Goal: Task Accomplishment & Management: Manage account settings

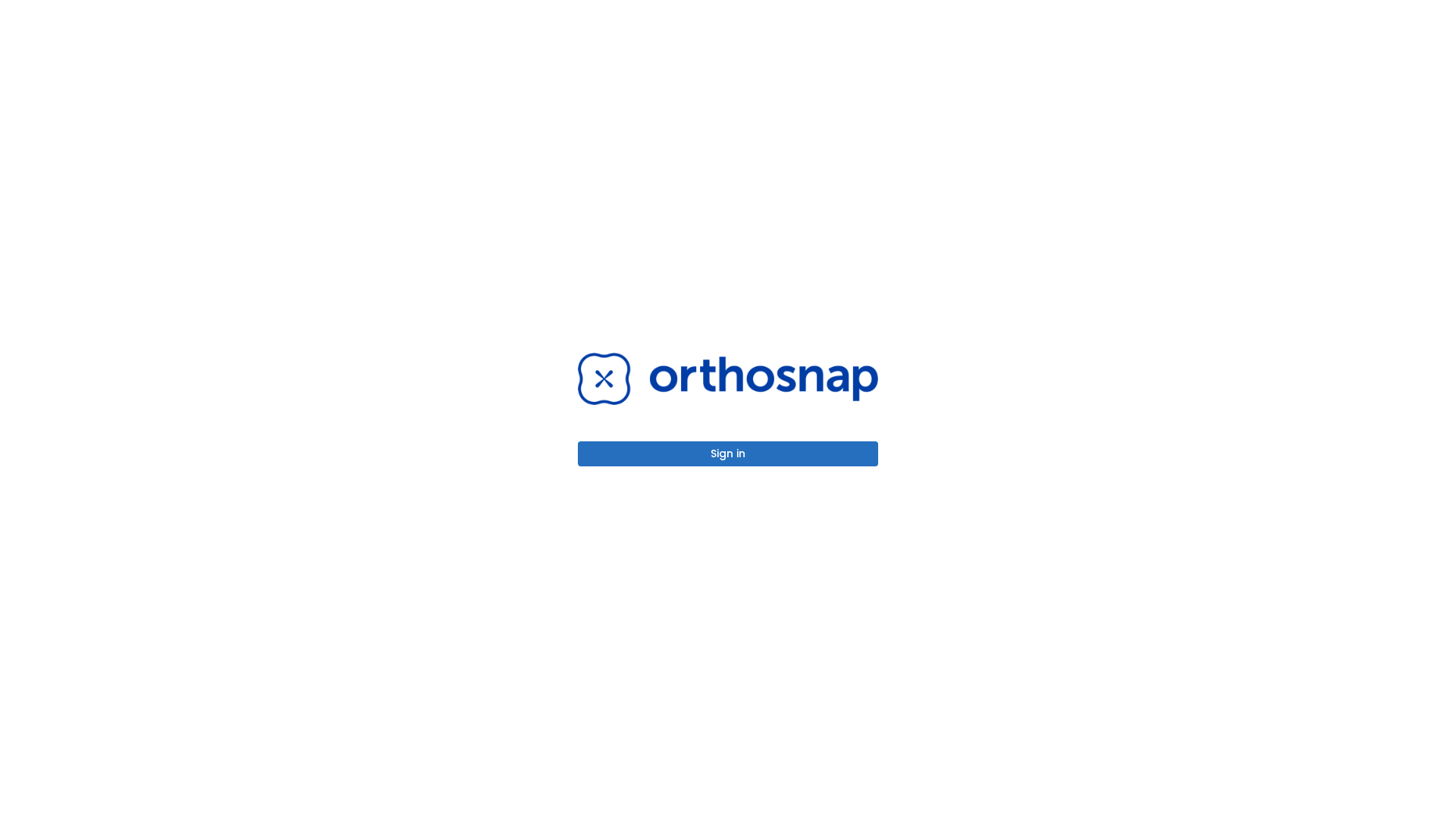
click at [728, 453] on button "Sign in" at bounding box center [728, 453] width 300 height 25
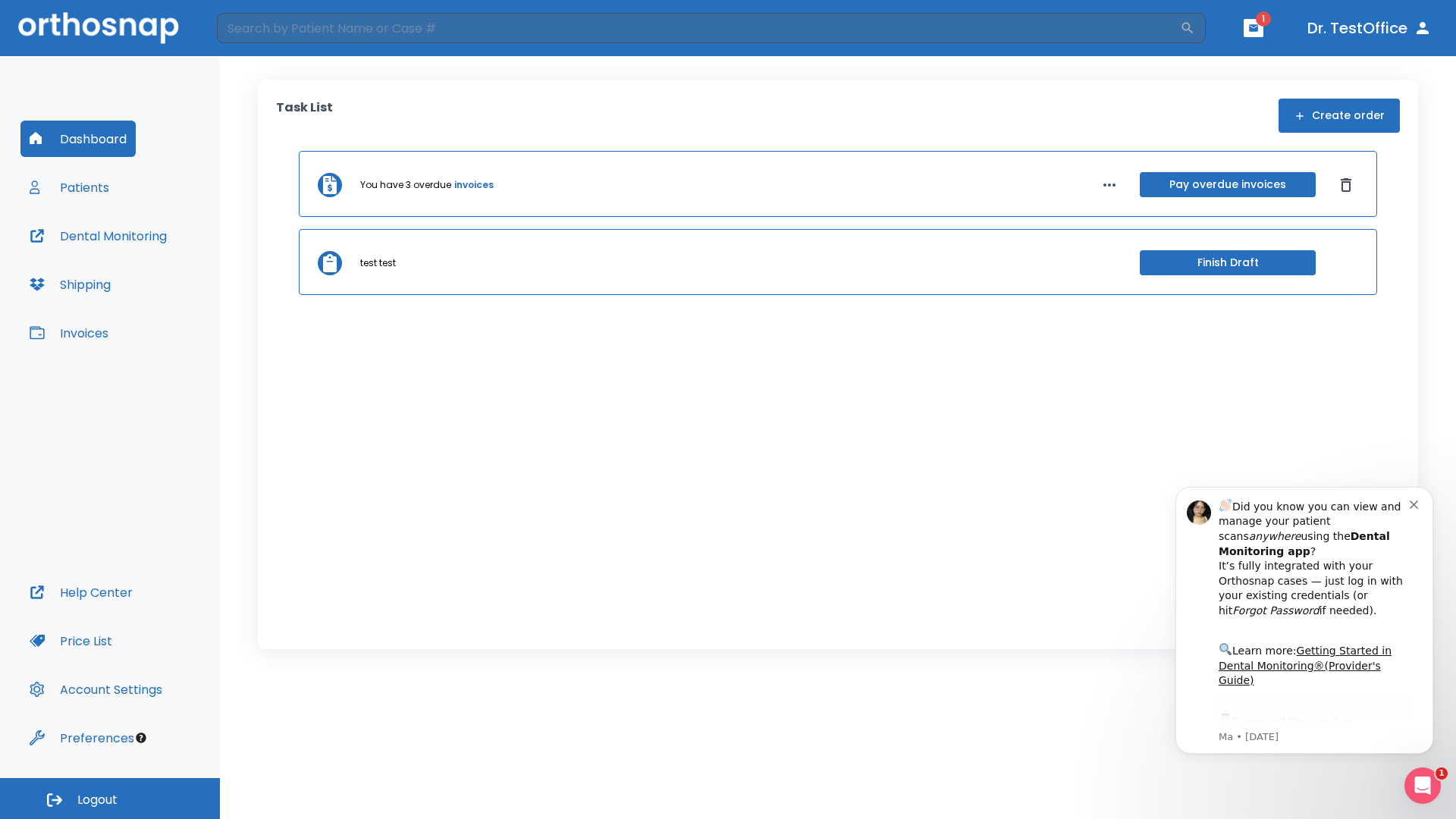
click at [110, 799] on span "Logout" at bounding box center [97, 800] width 40 height 17
